Goal: Information Seeking & Learning: Learn about a topic

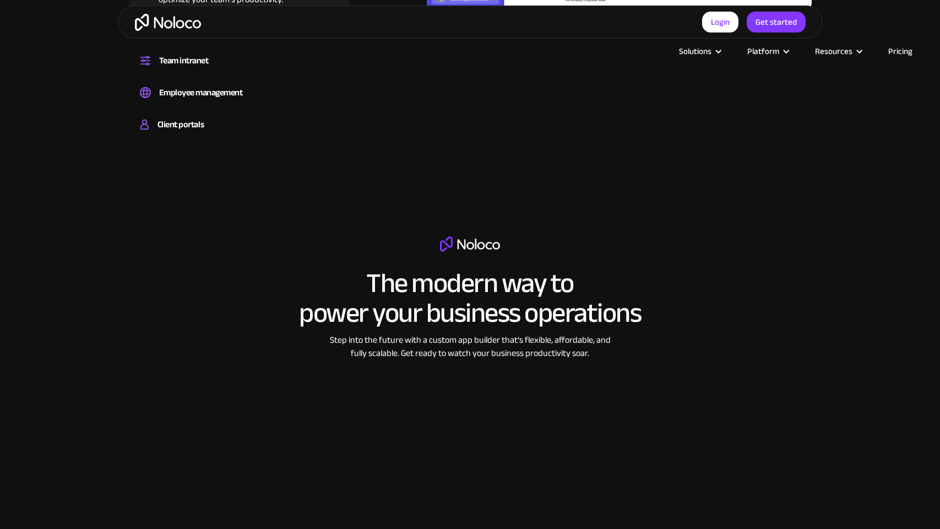
scroll to position [1787, 0]
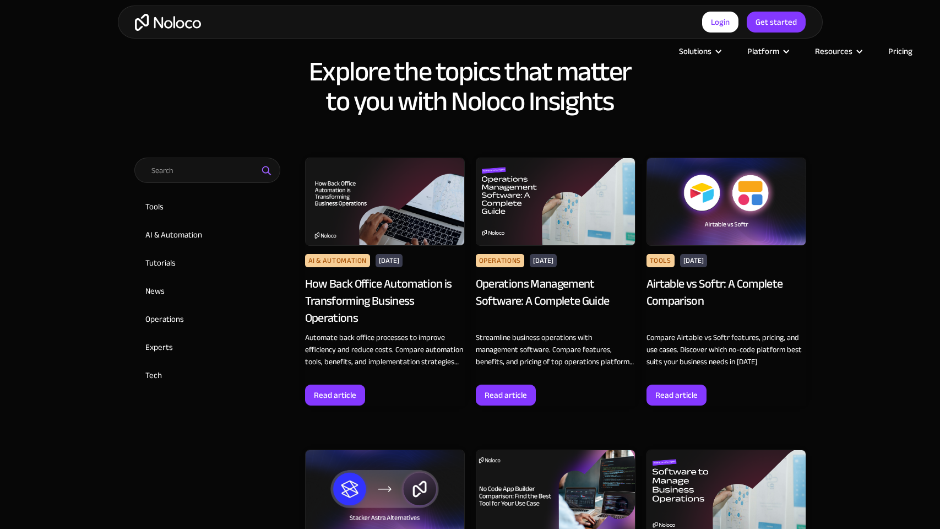
scroll to position [864, 0]
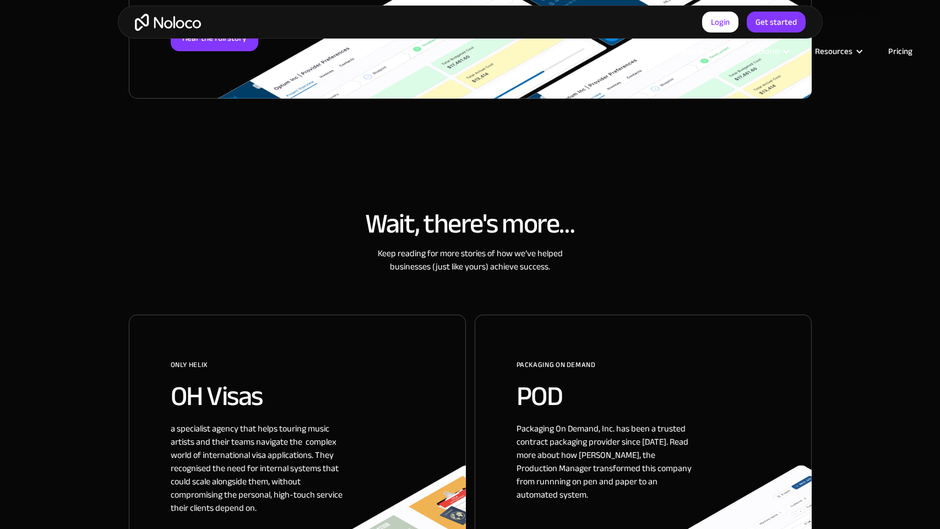
scroll to position [864, 0]
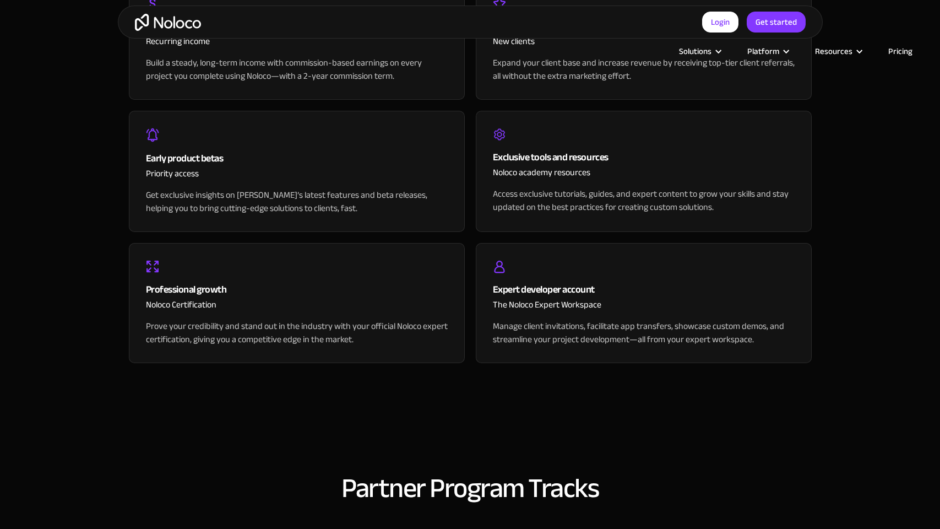
scroll to position [1657, 0]
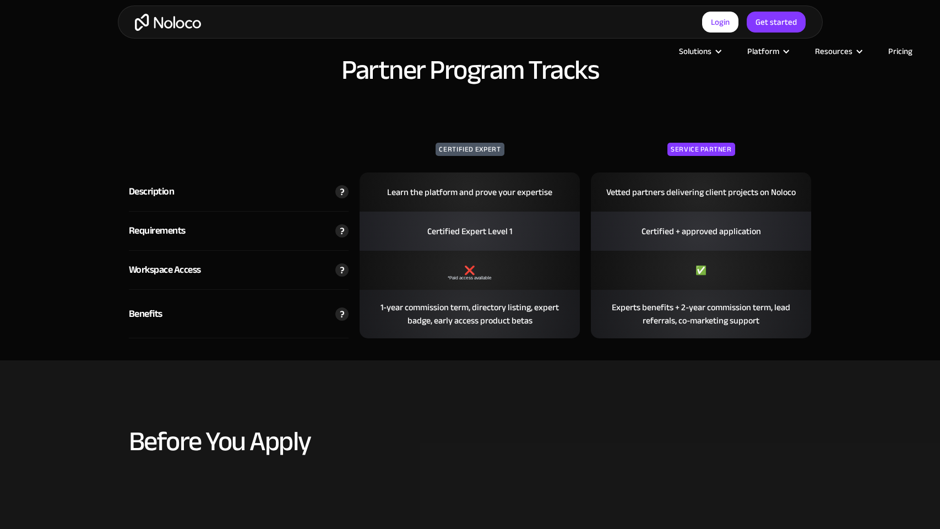
select select "Agency"
select select "Startups"
select select "None"
select select "Yes"
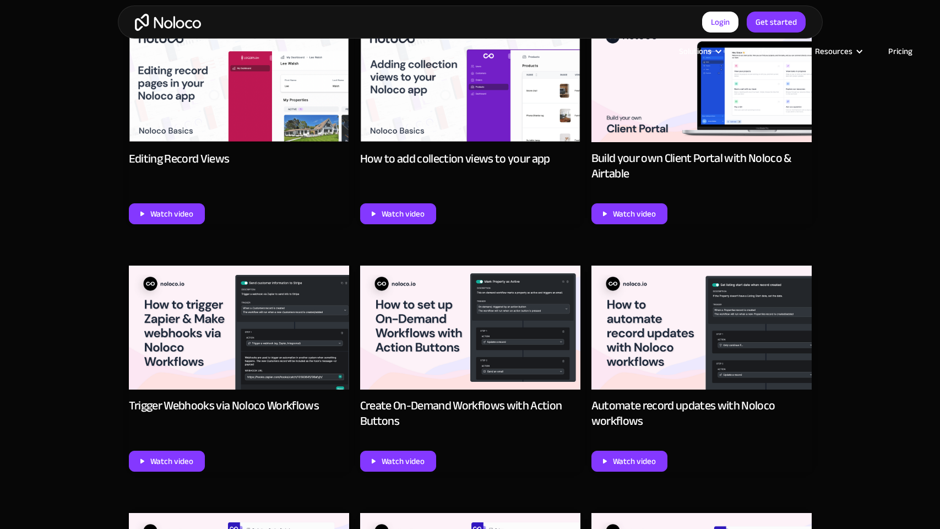
scroll to position [1786, 0]
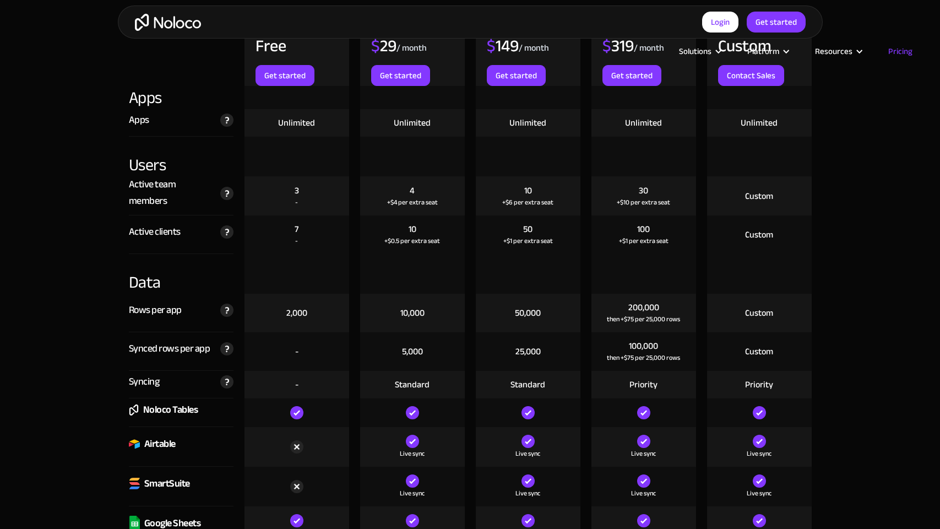
scroll to position [1786, 0]
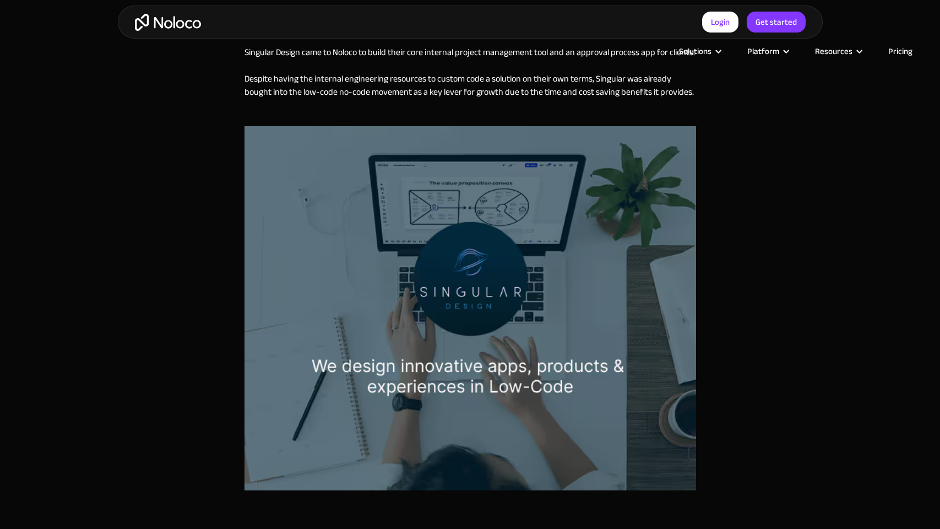
scroll to position [864, 0]
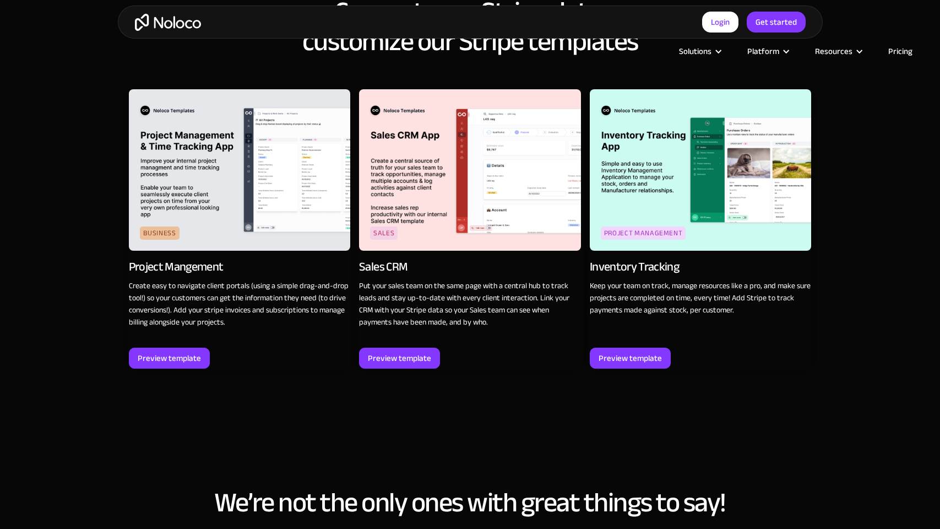
scroll to position [1784, 0]
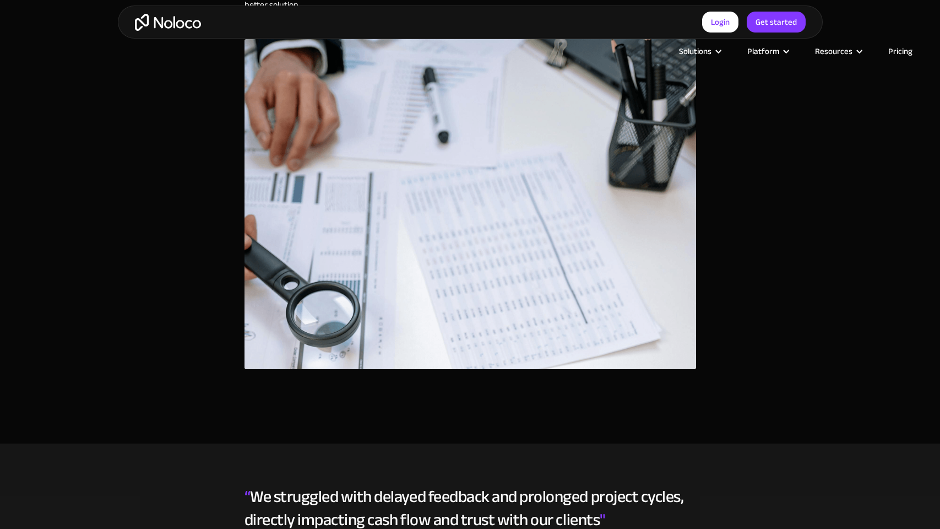
scroll to position [1786, 0]
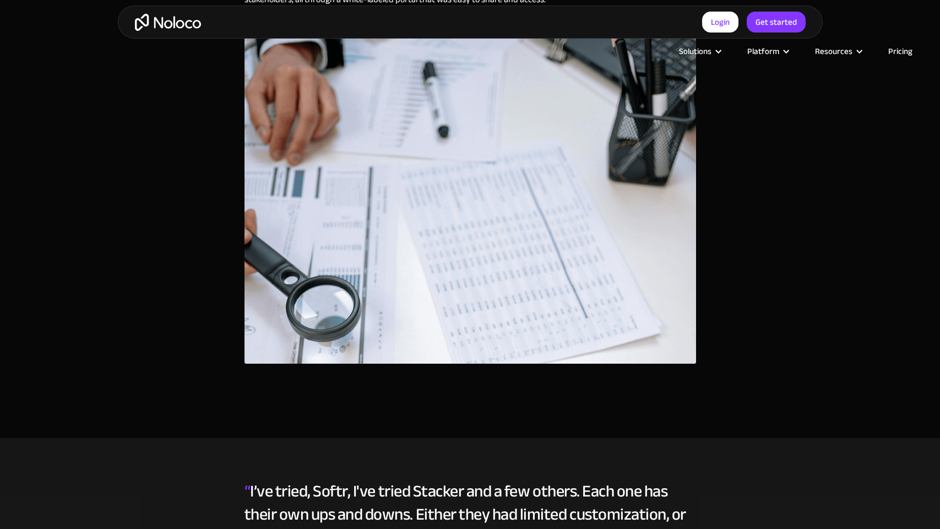
scroll to position [1786, 0]
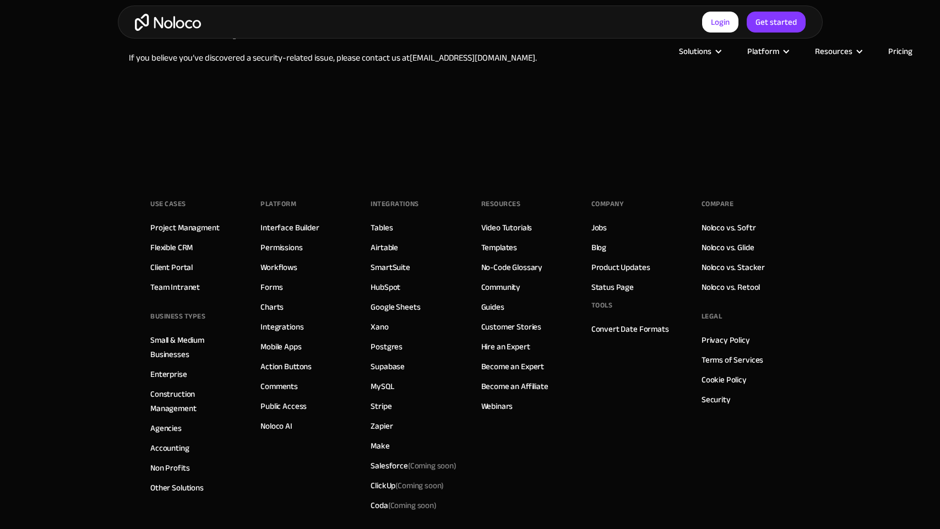
scroll to position [973, 0]
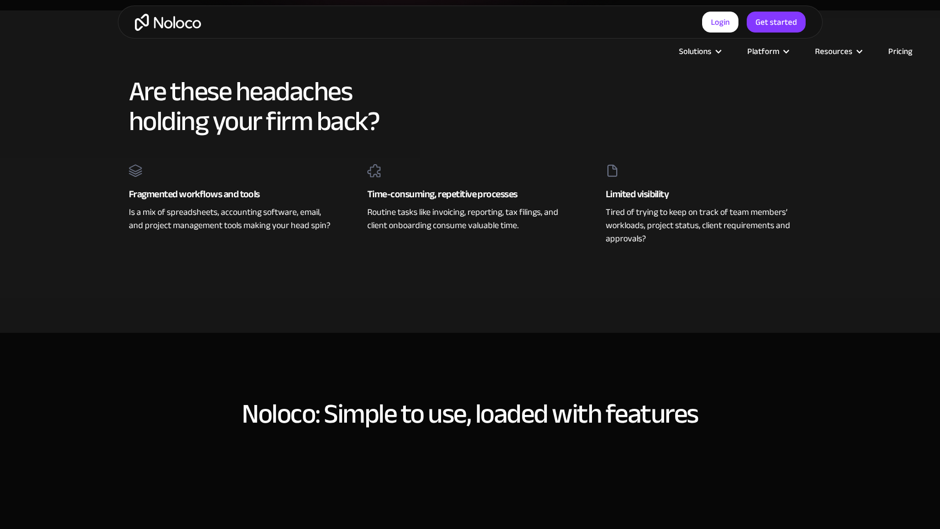
scroll to position [864, 0]
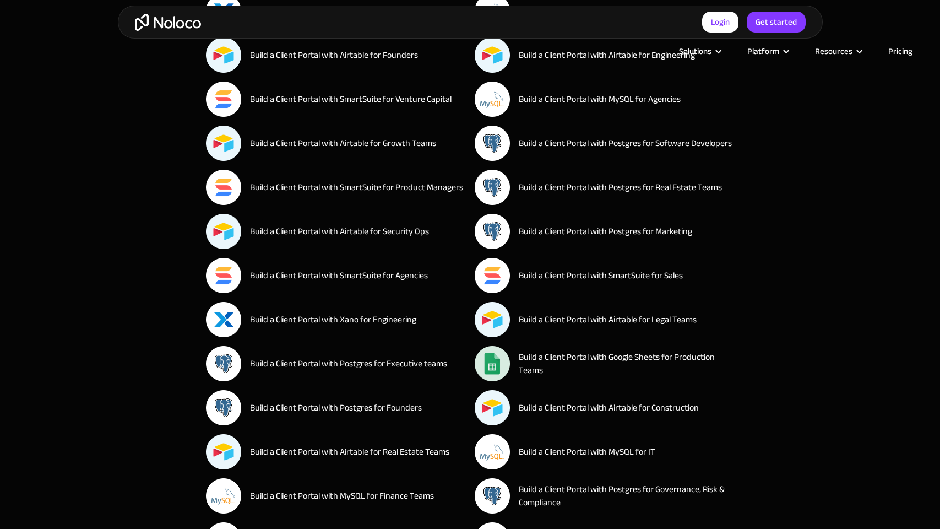
scroll to position [864, 0]
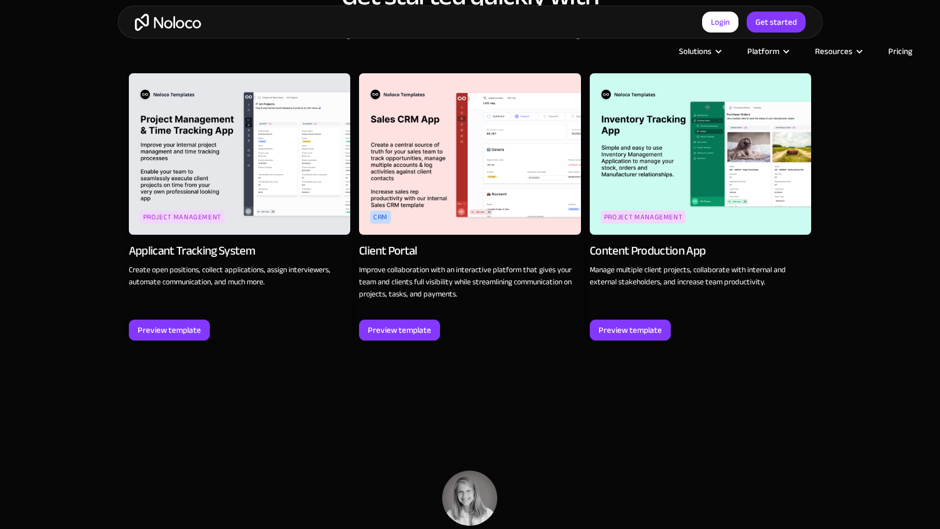
scroll to position [1787, 0]
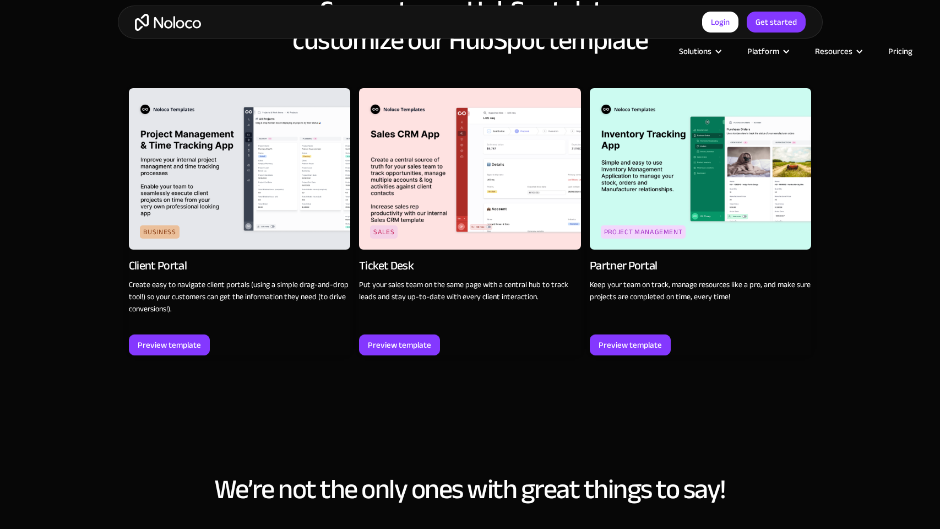
scroll to position [1786, 0]
